Goal: Task Accomplishment & Management: Use online tool/utility

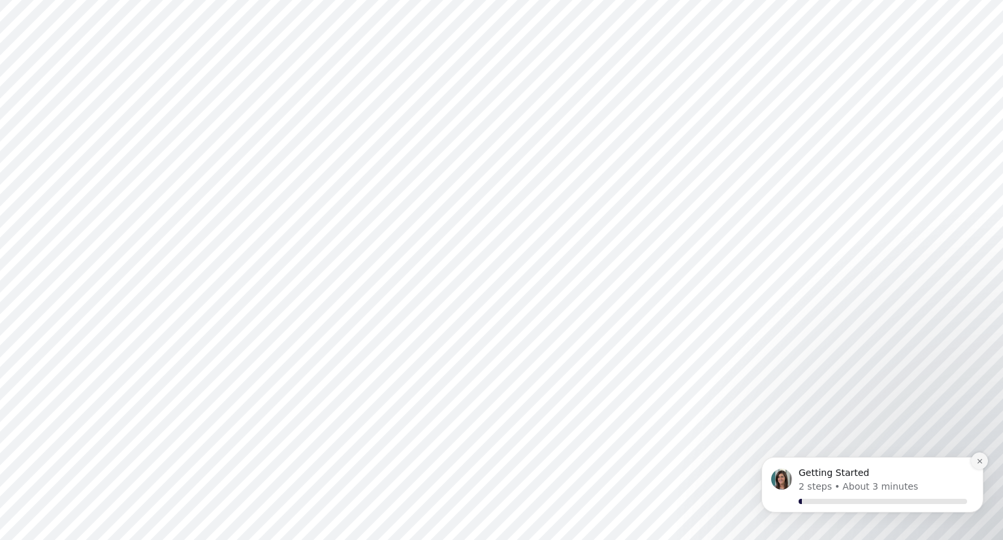
click at [983, 464] on button "Dismiss notification" at bounding box center [979, 460] width 17 height 17
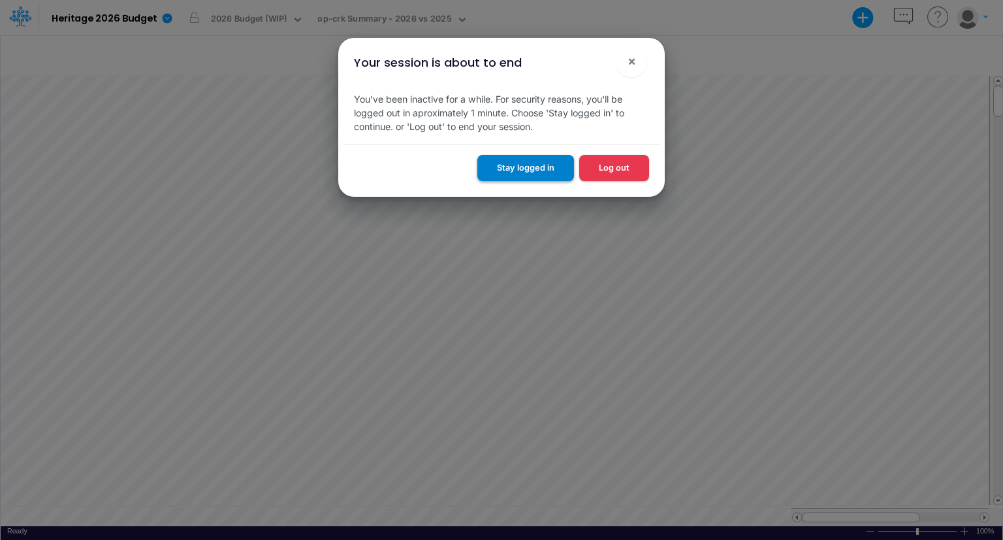
click at [538, 170] on button "Stay logged in" at bounding box center [526, 167] width 97 height 25
